Goal: Information Seeking & Learning: Learn about a topic

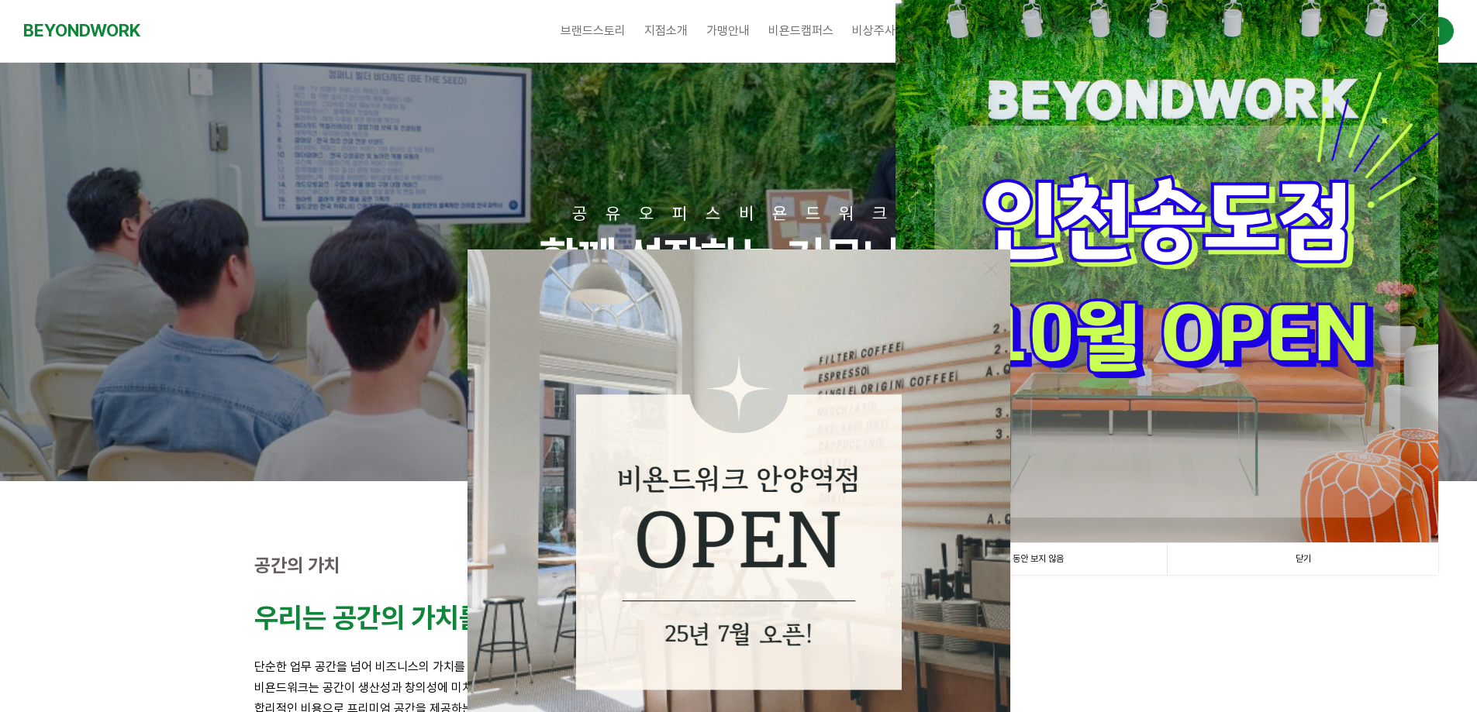
scroll to position [310, 0]
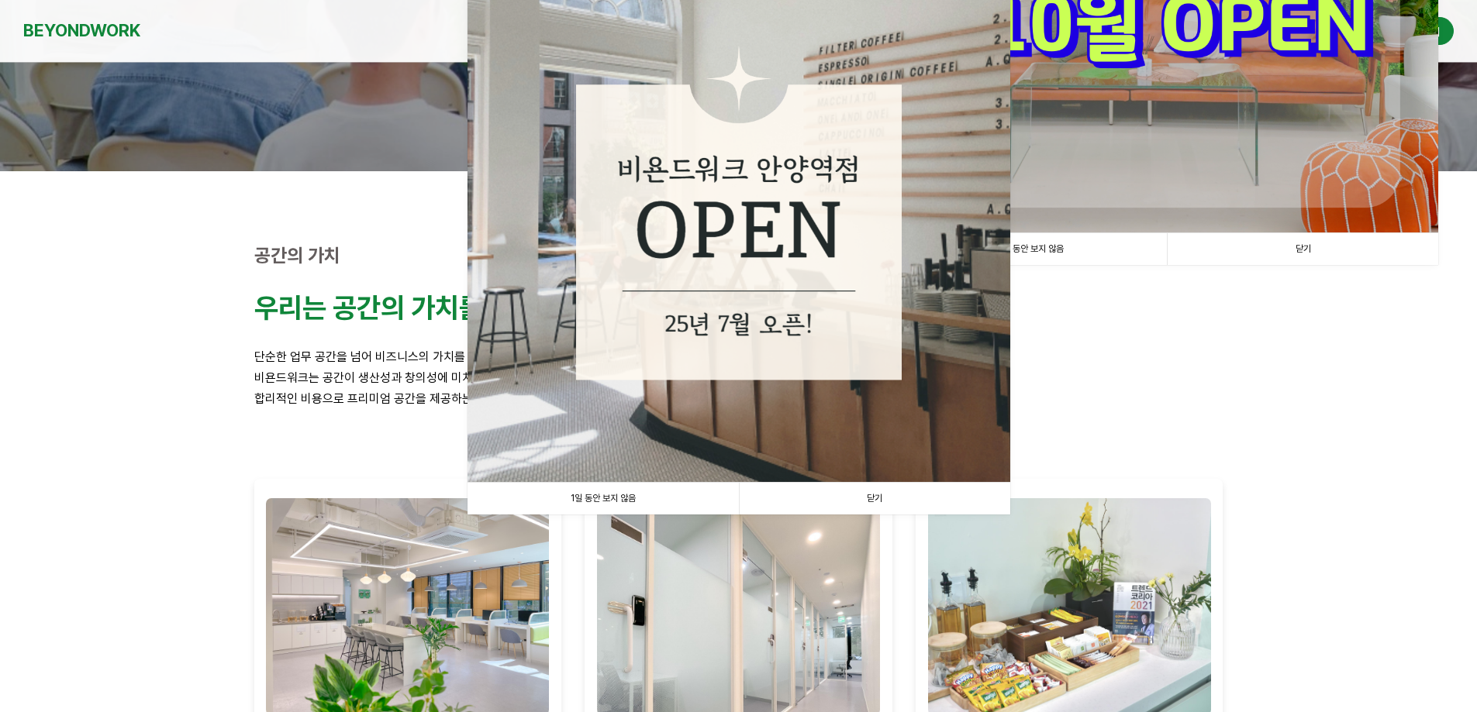
click at [593, 505] on link "1일 동안 보지 않음" at bounding box center [602, 499] width 271 height 32
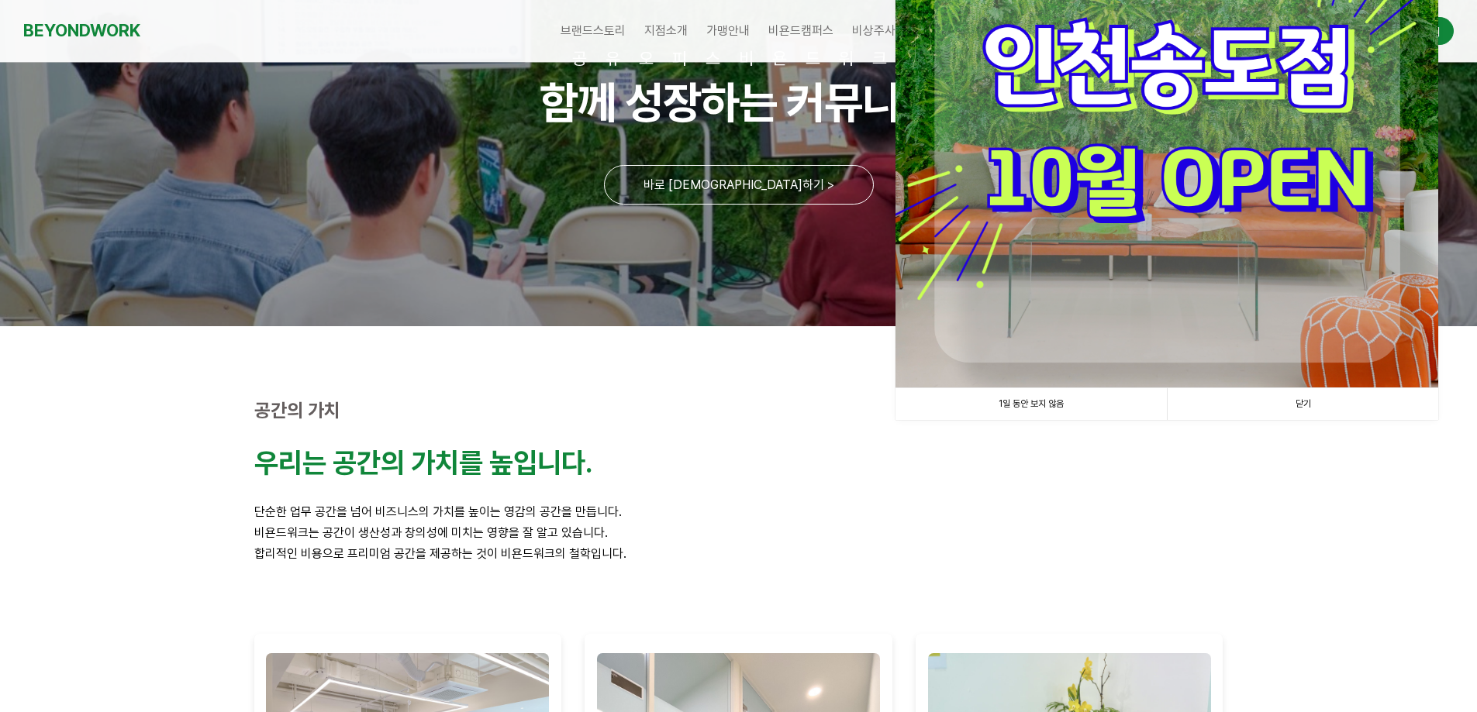
scroll to position [0, 0]
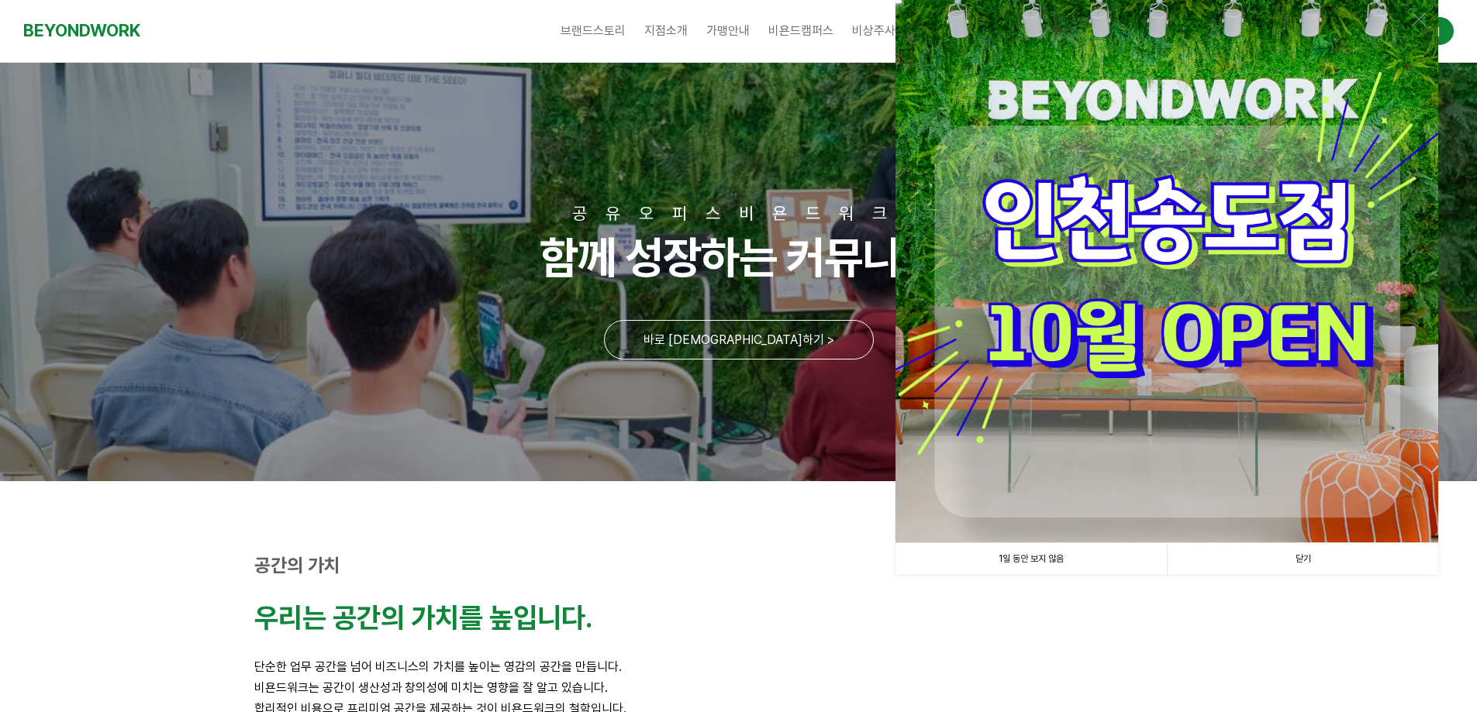
click at [1026, 557] on link "1일 동안 보지 않음" at bounding box center [1030, 559] width 271 height 32
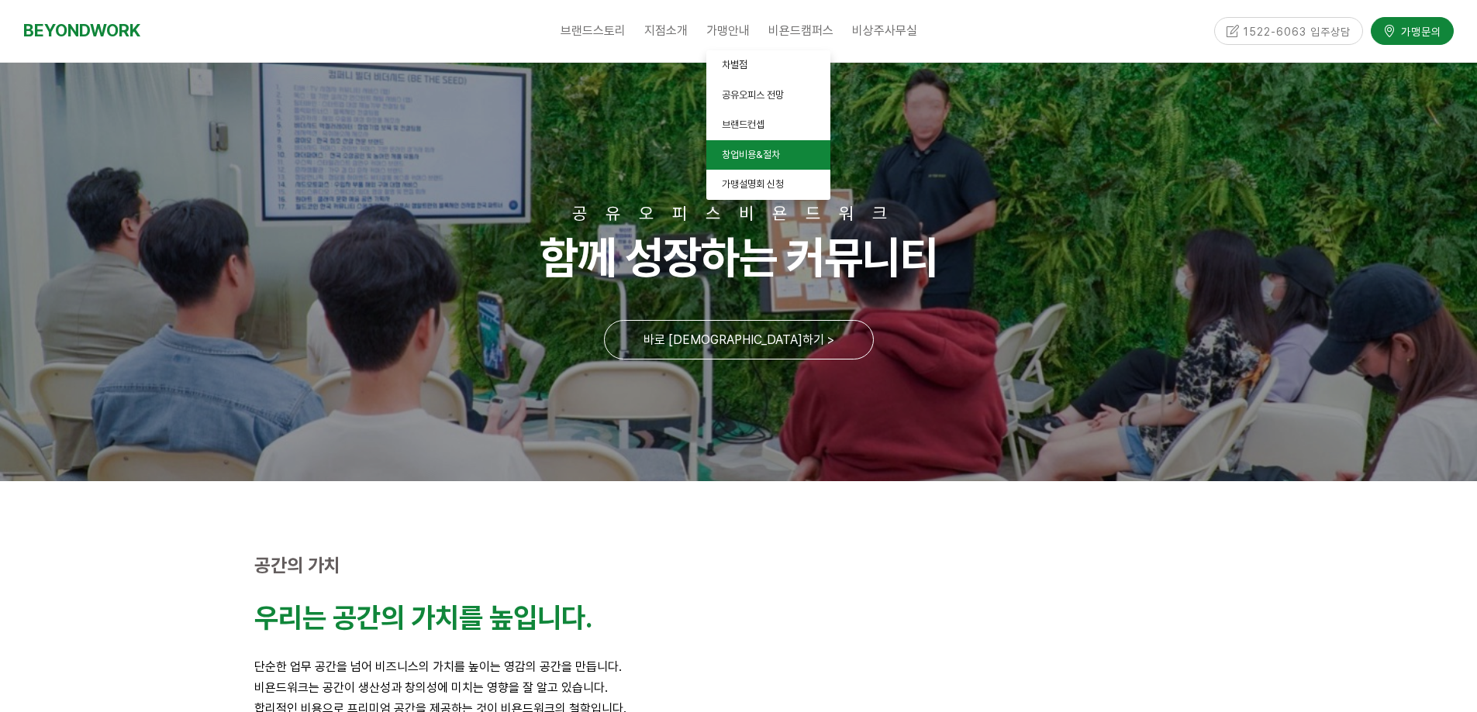
click at [771, 160] on span "창업비용&절차" at bounding box center [751, 155] width 58 height 12
